Goal: Book appointment/travel/reservation

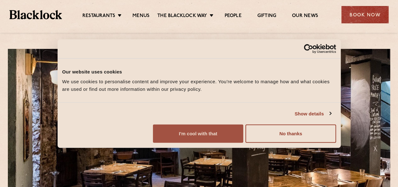
click at [243, 140] on button "I'm cool with that" at bounding box center [198, 133] width 90 height 18
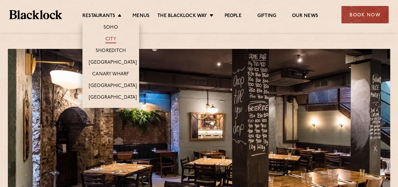
click at [111, 38] on link "City" at bounding box center [110, 39] width 11 height 7
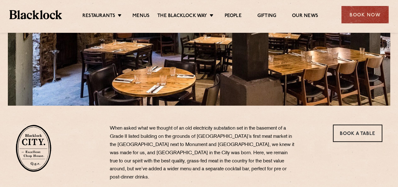
scroll to position [122, 0]
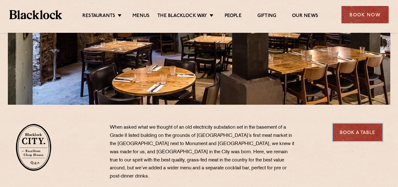
click at [358, 132] on link "Book a Table" at bounding box center [357, 131] width 49 height 17
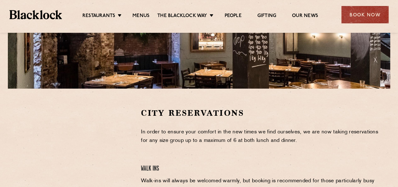
scroll to position [114, 0]
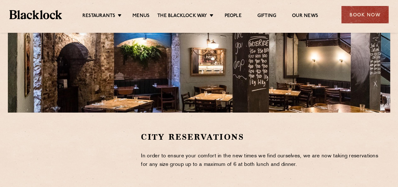
drag, startPoint x: 401, startPoint y: 26, endPoint x: 392, endPoint y: 59, distance: 34.1
click at [392, 59] on html "Restaurants The [PERSON_NAME] Way Menus News Gifting Our People Restaurants [GE…" at bounding box center [199, 190] width 398 height 609
click at [142, 14] on link "Menus" at bounding box center [140, 16] width 17 height 7
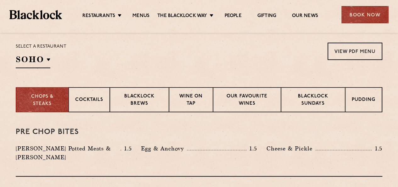
scroll to position [203, 0]
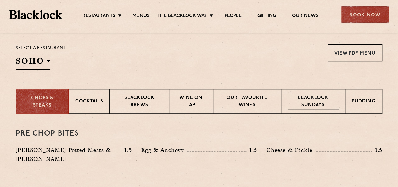
click at [313, 102] on p "Blacklock Sundays" at bounding box center [313, 101] width 51 height 15
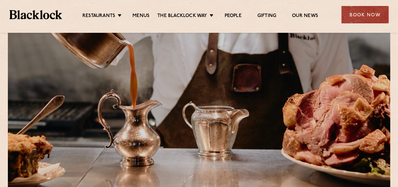
scroll to position [8, 0]
